Goal: Answer question/provide support

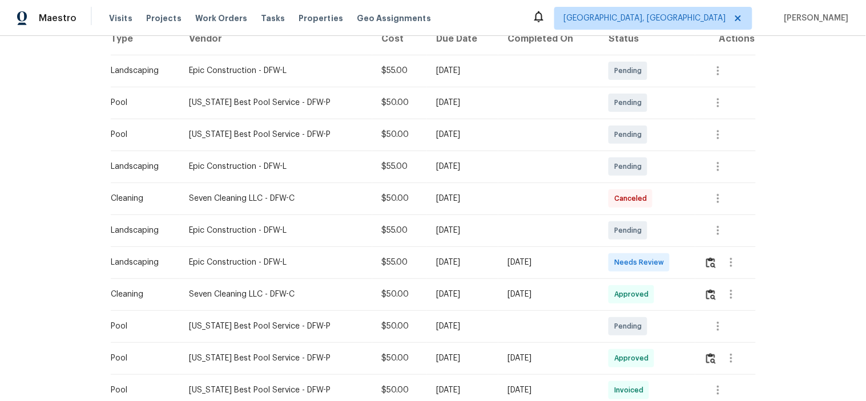
scroll to position [213, 0]
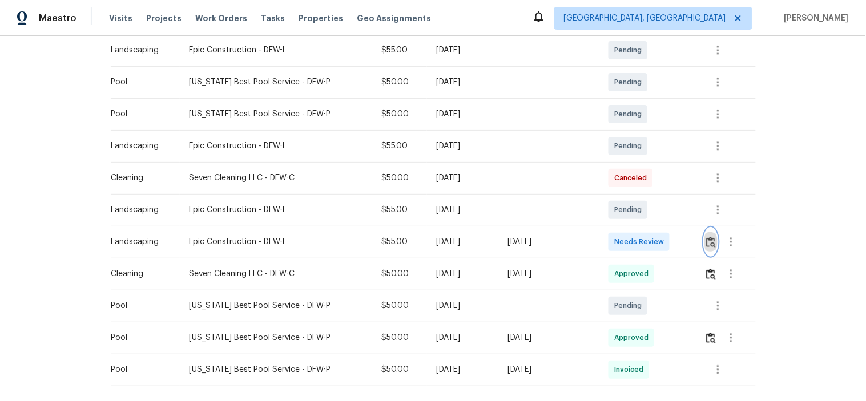
click at [706, 244] on img "button" at bounding box center [711, 242] width 10 height 11
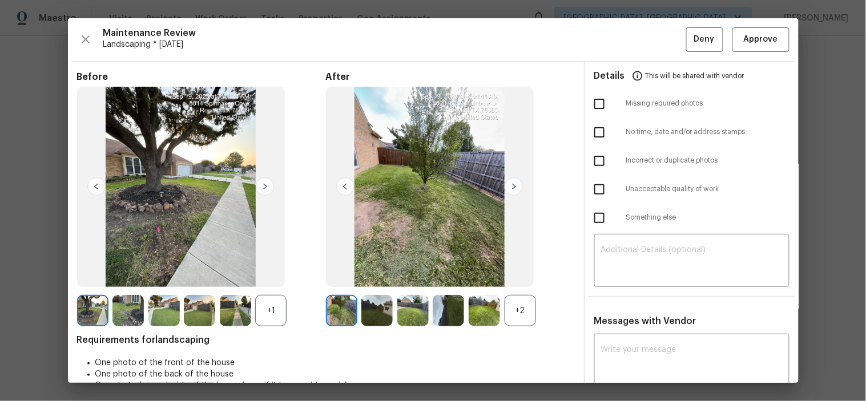
click at [592, 108] on input "checkbox" at bounding box center [599, 104] width 24 height 24
checkbox input "true"
click at [669, 270] on textarea at bounding box center [692, 262] width 182 height 32
paste textarea "Maintenance Audit Team: Hello! Unfortunately, this landscaping visit completed …"
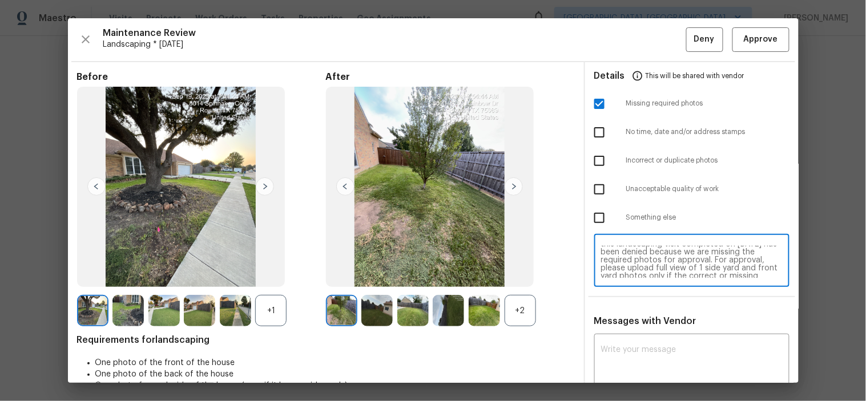
scroll to position [2, 0]
type textarea "Maintenance Audit Team: Hello! Unfortunately, this landscaping visit completed …"
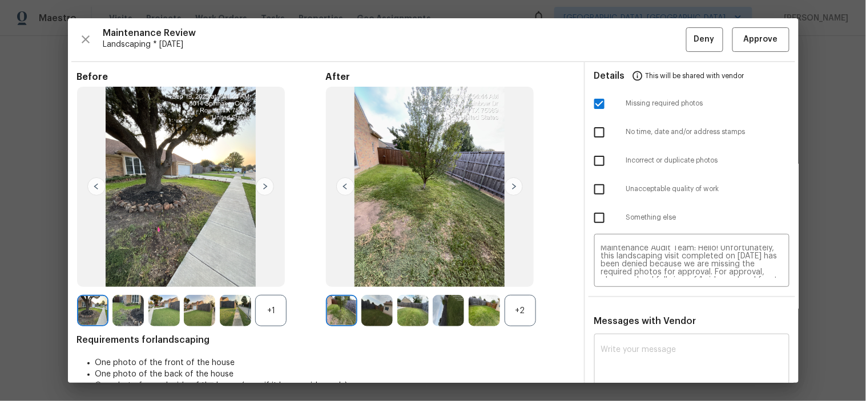
click at [746, 341] on div "x ​" at bounding box center [691, 362] width 195 height 50
paste textarea "Maintenance Audit Team: Hello! Unfortunately, this landscaping visit completed …"
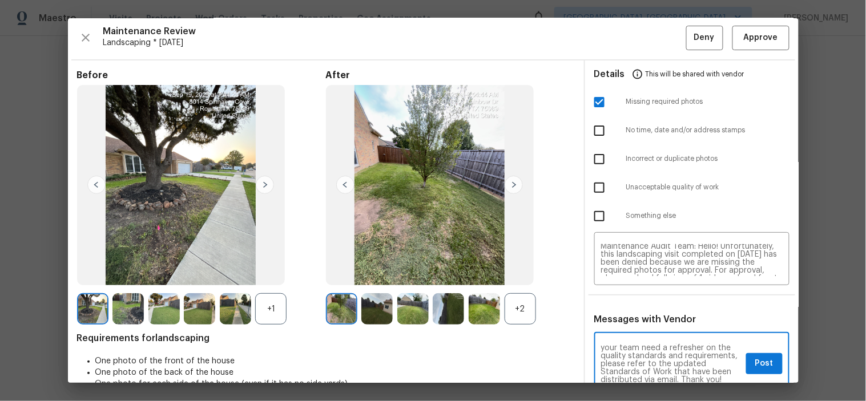
type textarea "Maintenance Audit Team: Hello! Unfortunately, this landscaping visit completed …"
click at [755, 365] on span "Post" at bounding box center [764, 364] width 18 height 14
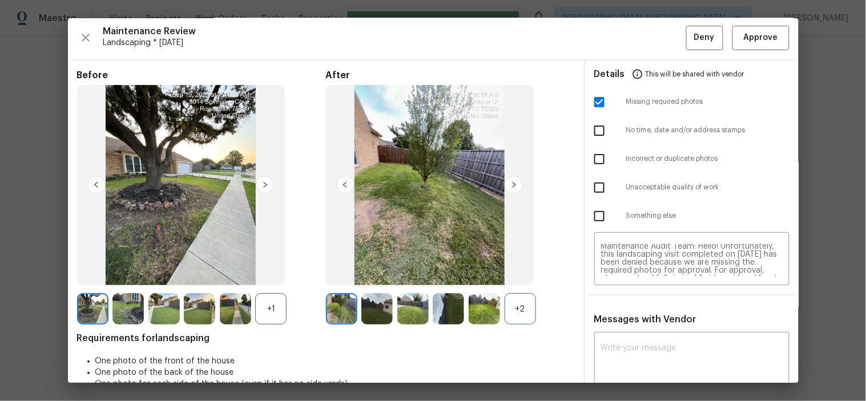
scroll to position [0, 0]
click at [694, 35] on span "Deny" at bounding box center [704, 38] width 21 height 14
